Goal: Transaction & Acquisition: Book appointment/travel/reservation

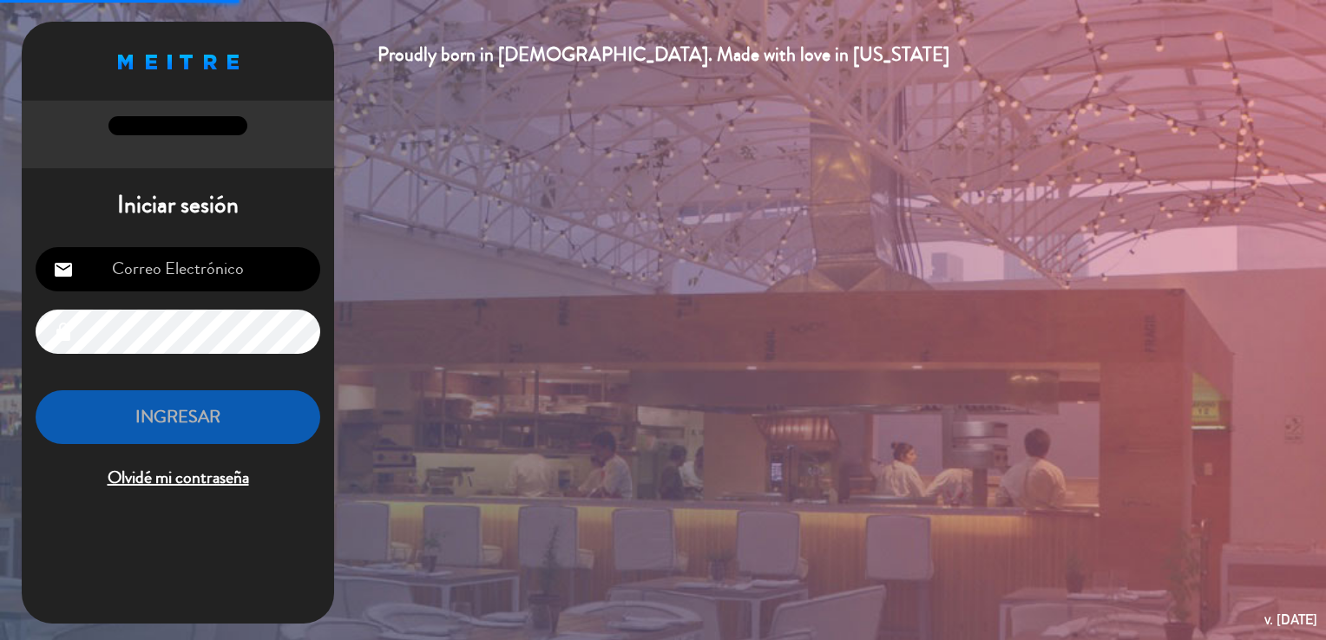
type input "[EMAIL_ADDRESS][DOMAIN_NAME]"
click at [200, 423] on button "INGRESAR" at bounding box center [178, 417] width 285 height 55
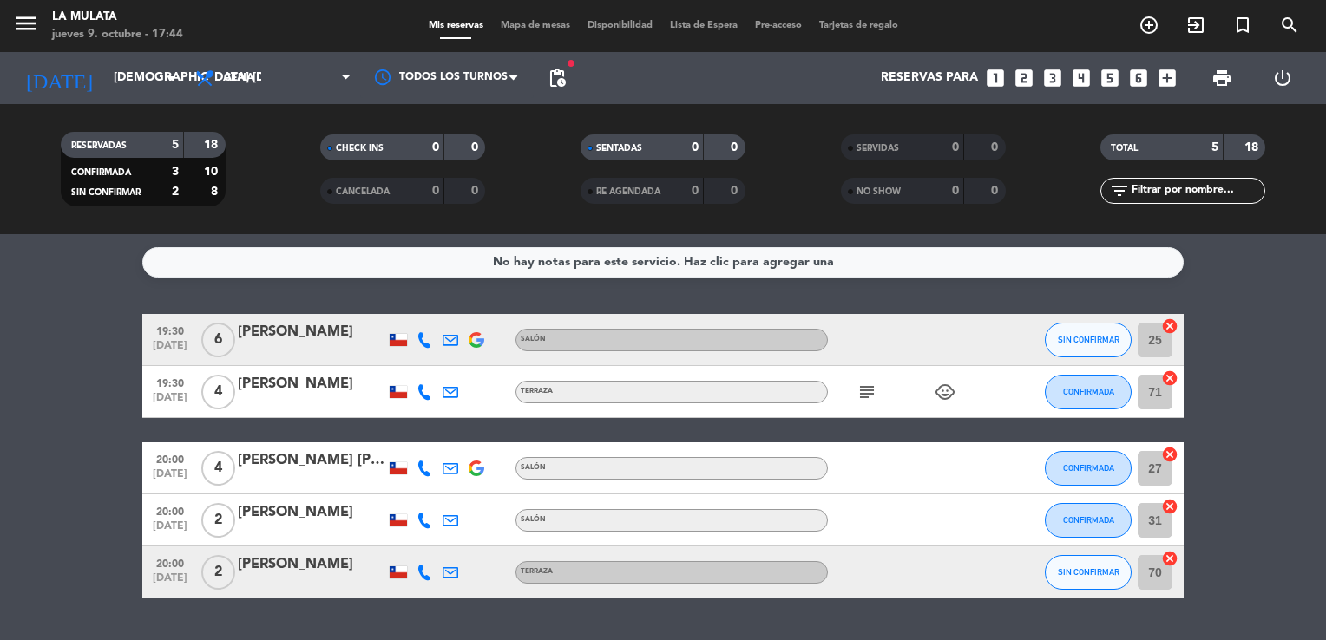
click at [1074, 78] on icon "looks_4" at bounding box center [1081, 78] width 23 height 23
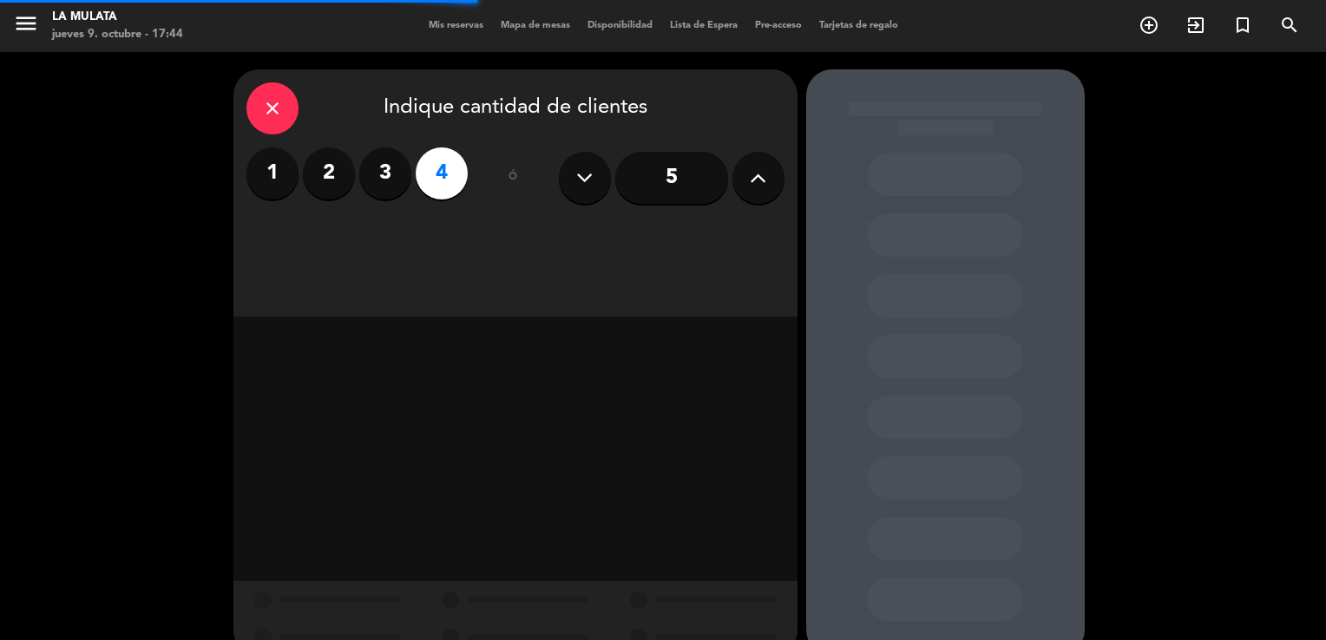
click at [452, 167] on label "4" at bounding box center [442, 173] width 52 height 52
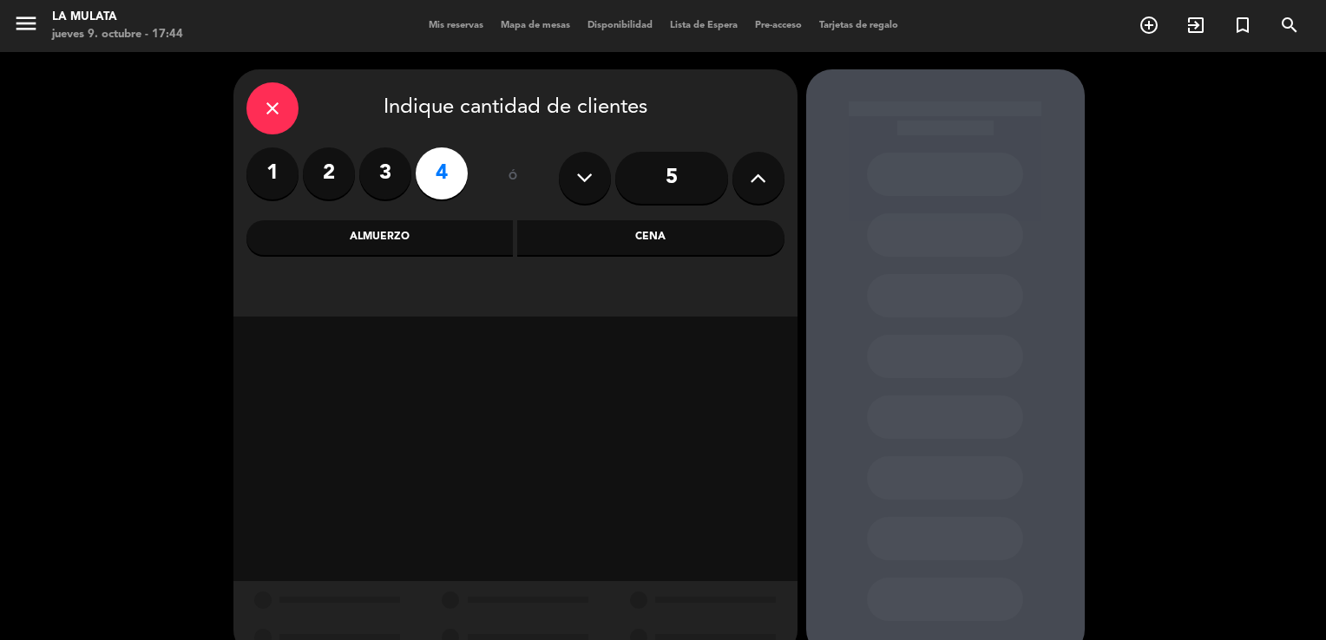
click at [660, 245] on div "Cena" at bounding box center [650, 237] width 267 height 35
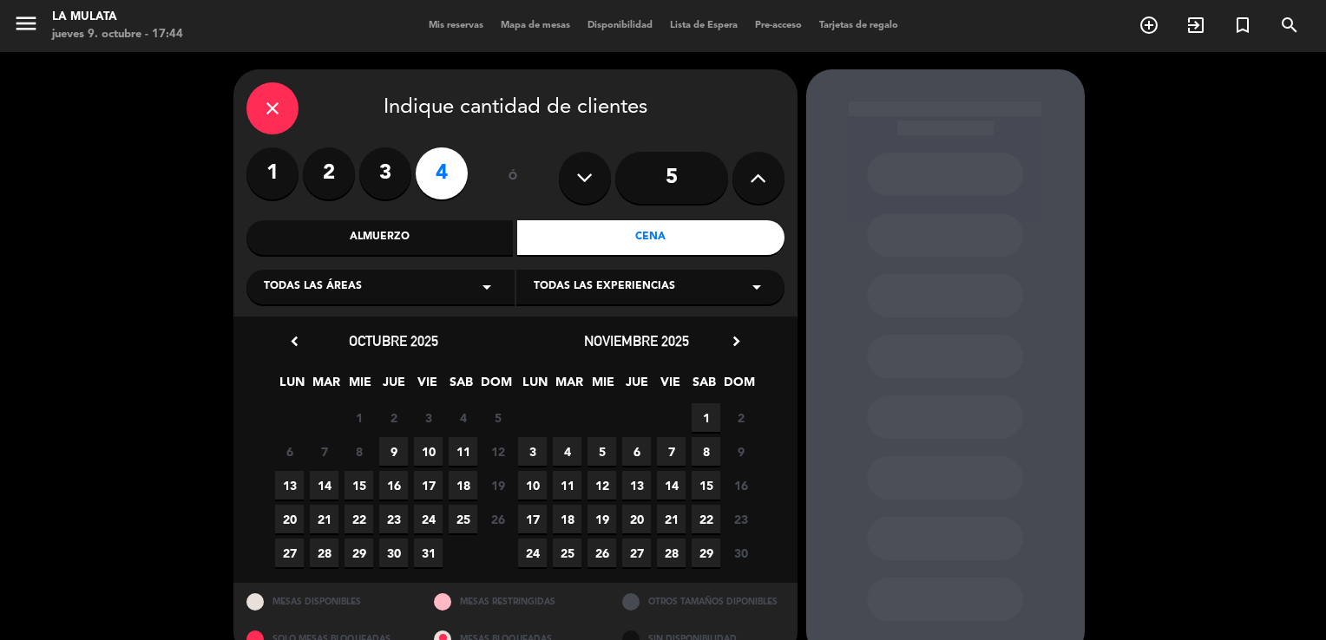
click at [395, 447] on span "9" at bounding box center [393, 451] width 29 height 29
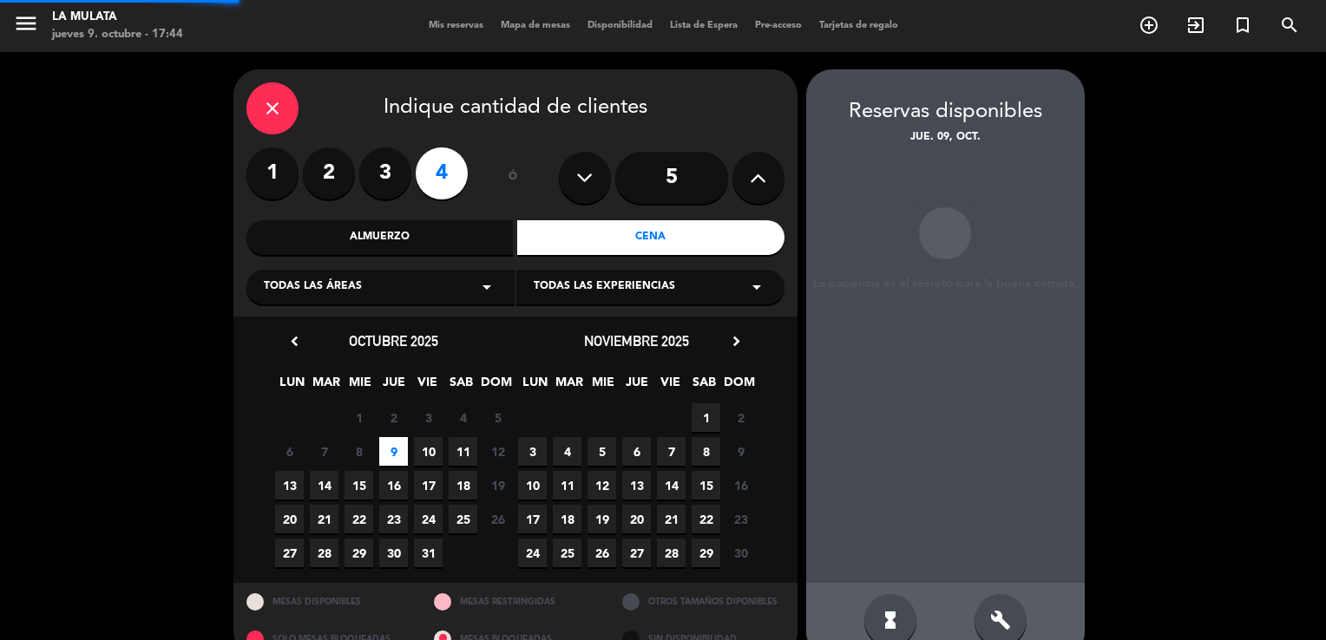
scroll to position [33, 0]
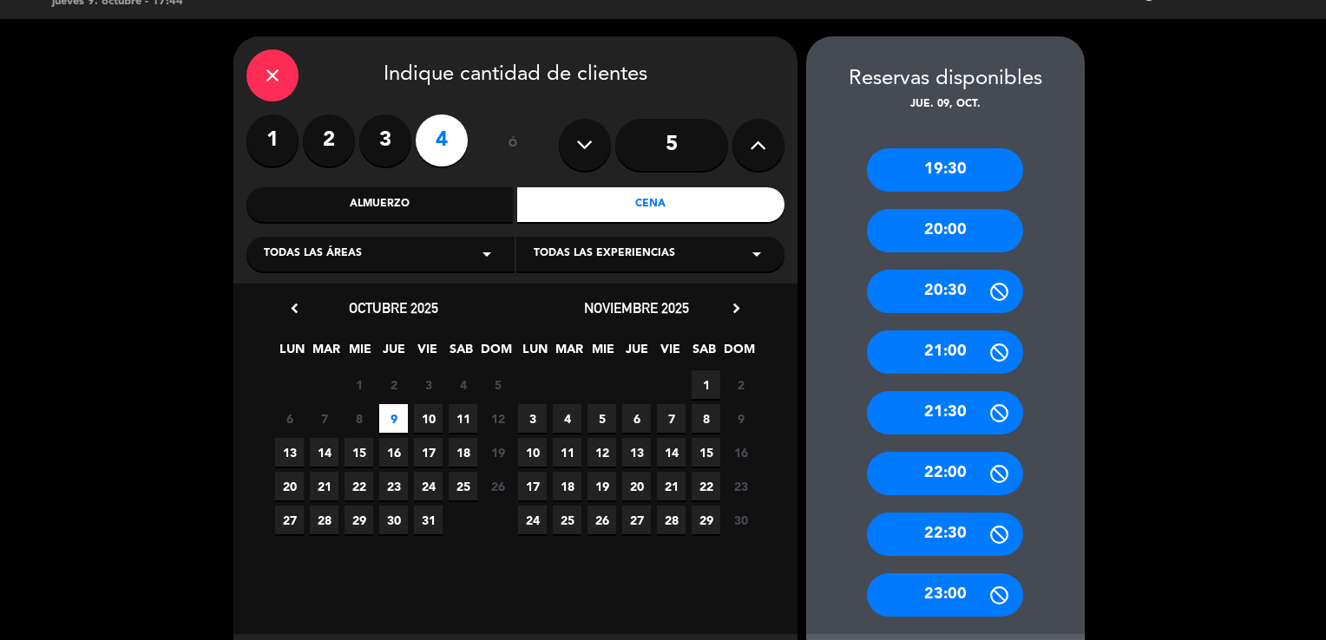
click at [960, 236] on div "20:00" at bounding box center [945, 230] width 156 height 43
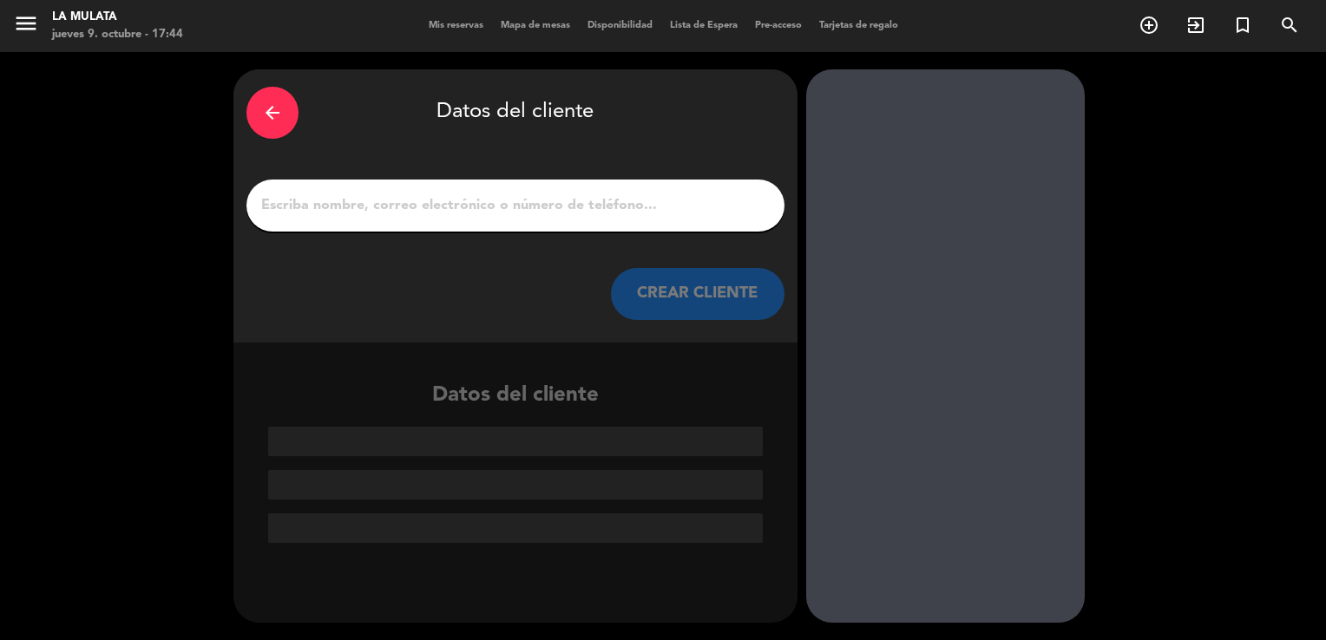
scroll to position [0, 0]
click at [372, 188] on div at bounding box center [515, 206] width 538 height 52
click at [333, 213] on input "1" at bounding box center [515, 205] width 512 height 24
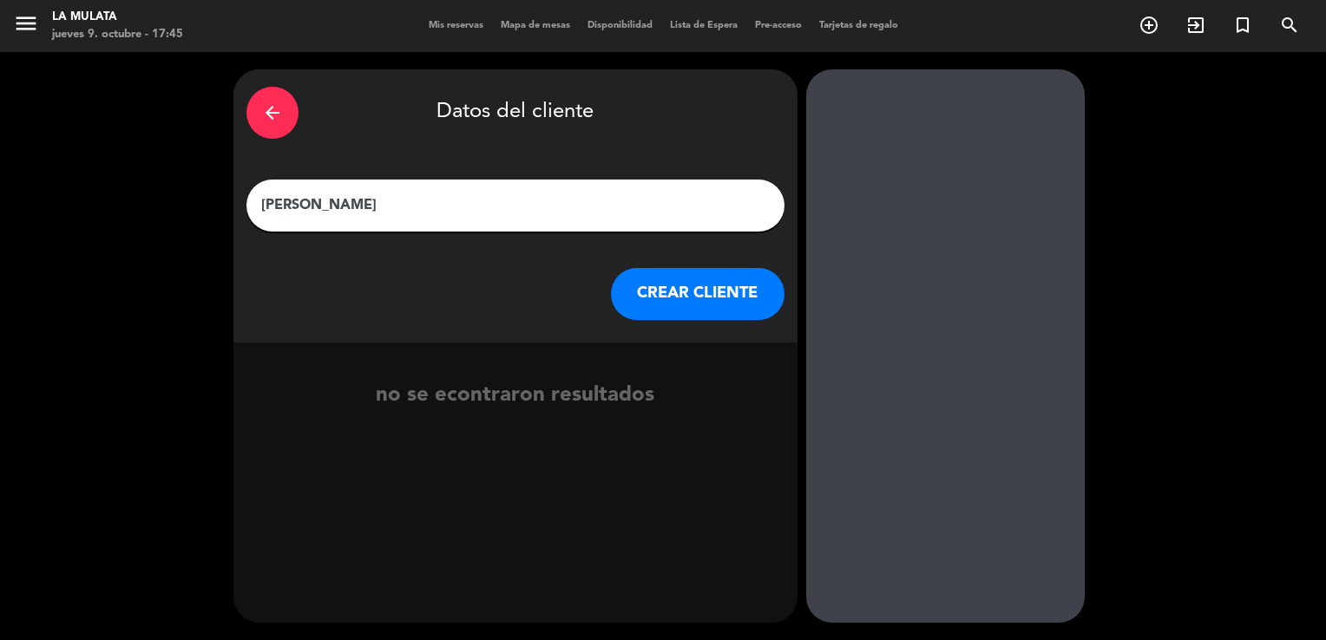
type input "[PERSON_NAME]"
click at [757, 300] on button "CREAR CLIENTE" at bounding box center [698, 294] width 174 height 52
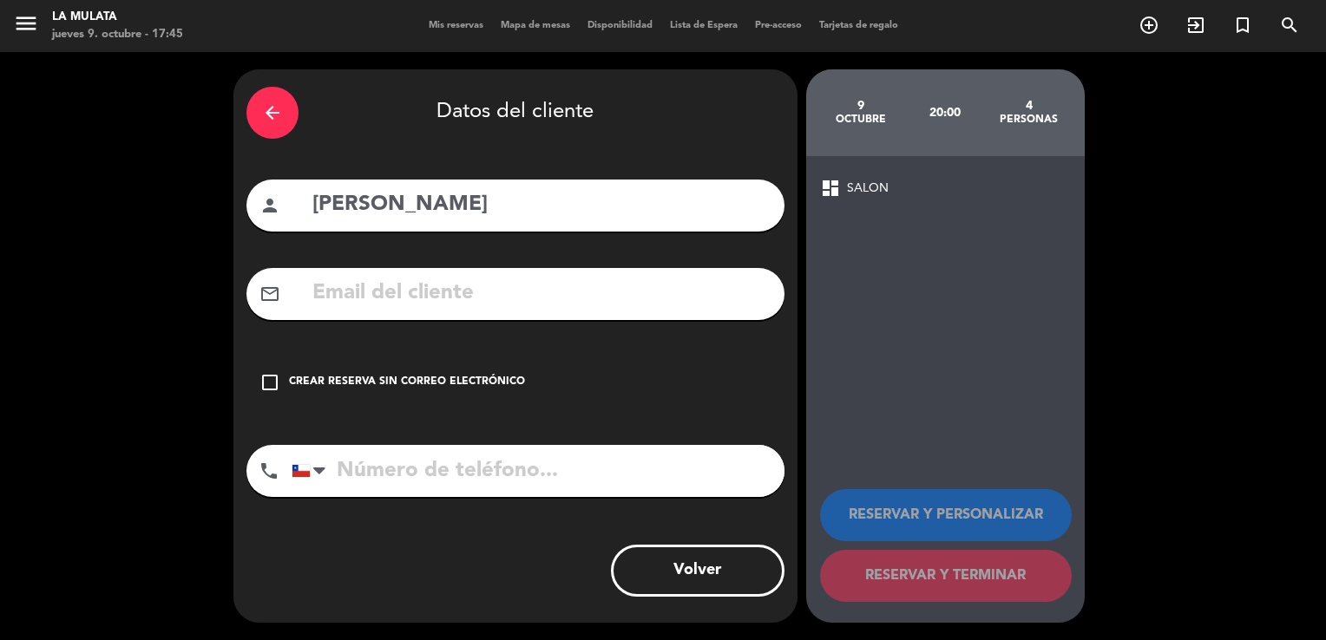
click at [377, 463] on input "tel" at bounding box center [538, 471] width 493 height 52
type input "997319033"
click at [323, 382] on div "Crear reserva sin correo electrónico" at bounding box center [407, 382] width 236 height 17
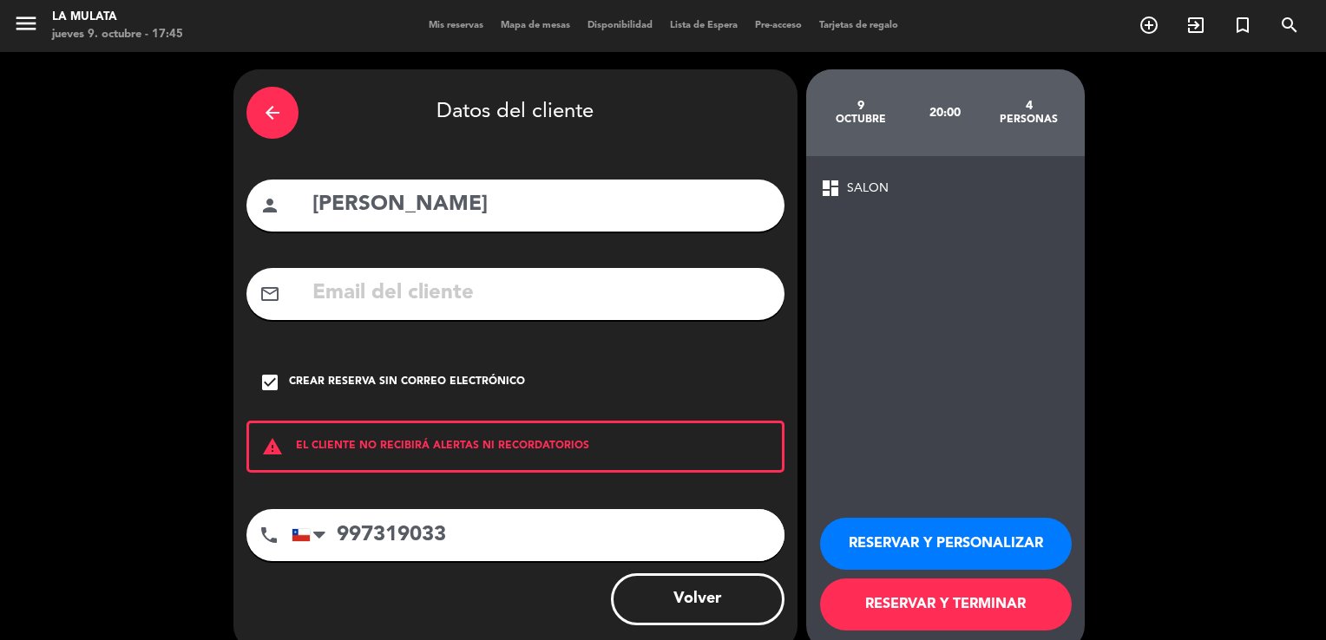
click at [968, 600] on button "RESERVAR Y TERMINAR" at bounding box center [946, 605] width 252 height 52
